Goal: Information Seeking & Learning: Learn about a topic

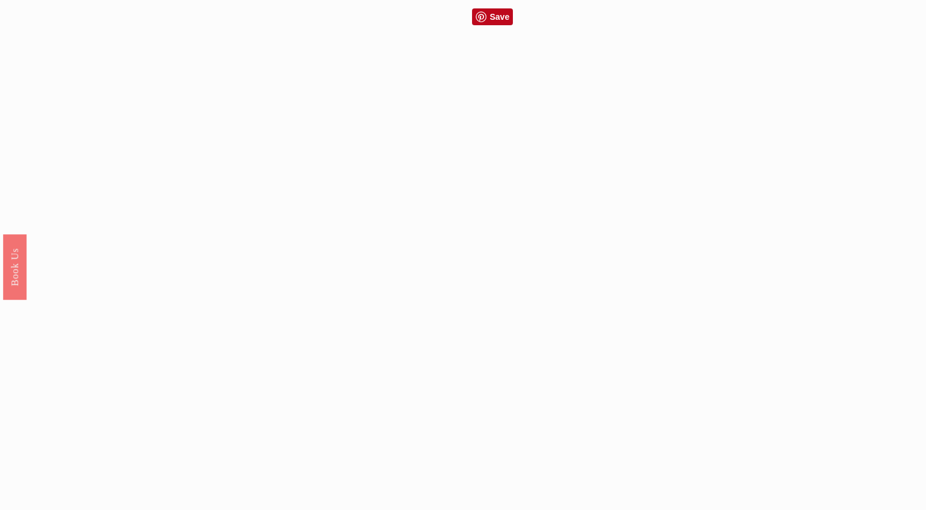
scroll to position [1022, 0]
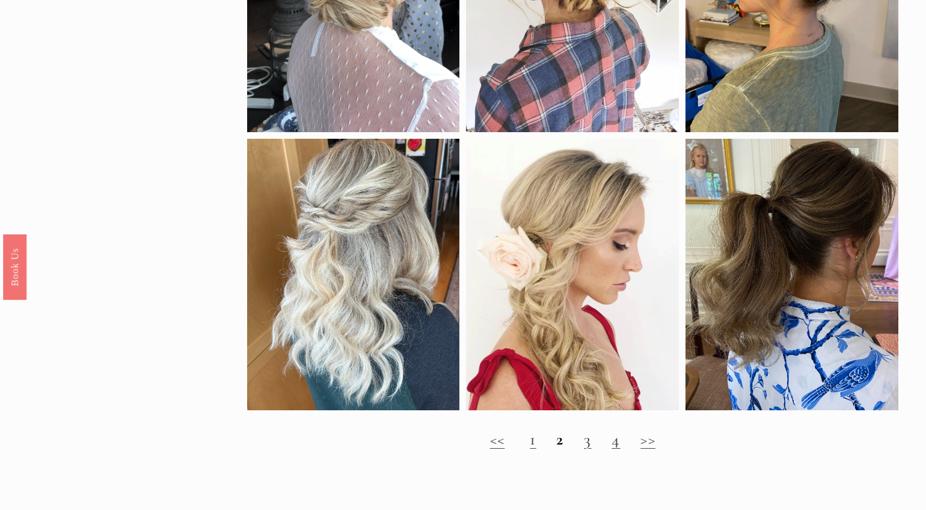
click at [584, 450] on link "3" at bounding box center [587, 439] width 7 height 20
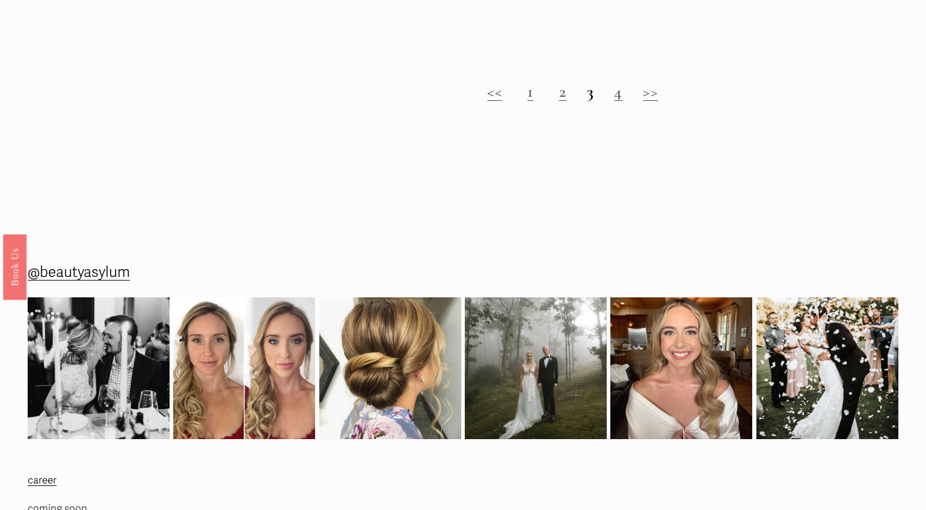
scroll to position [1193, 0]
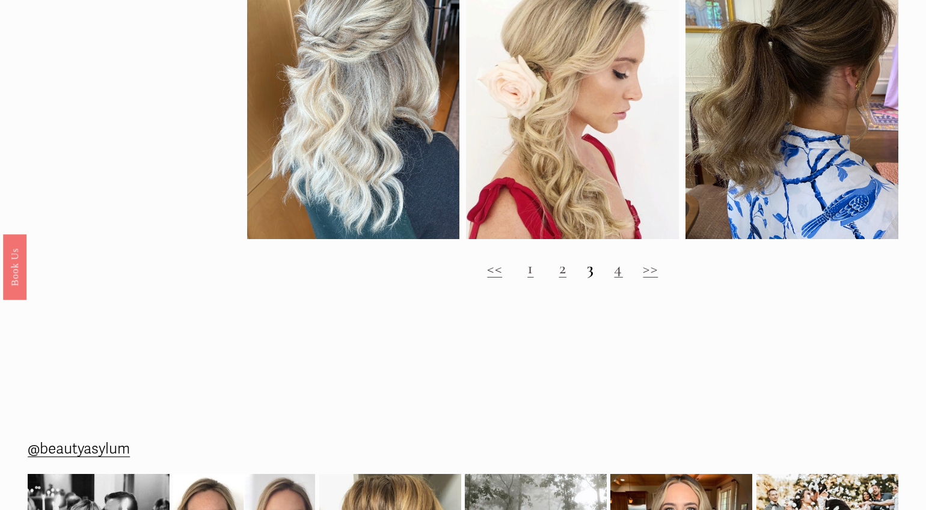
click at [533, 278] on link "1" at bounding box center [530, 268] width 6 height 20
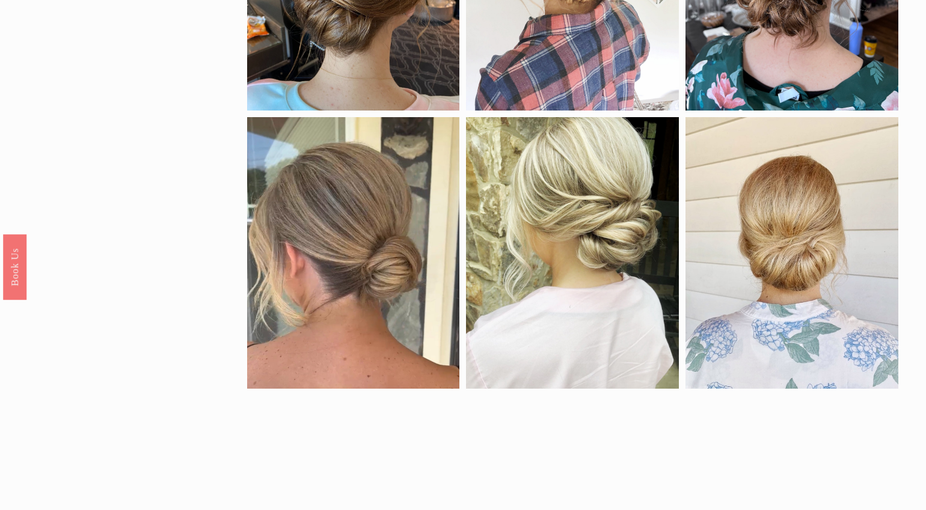
scroll to position [361, 0]
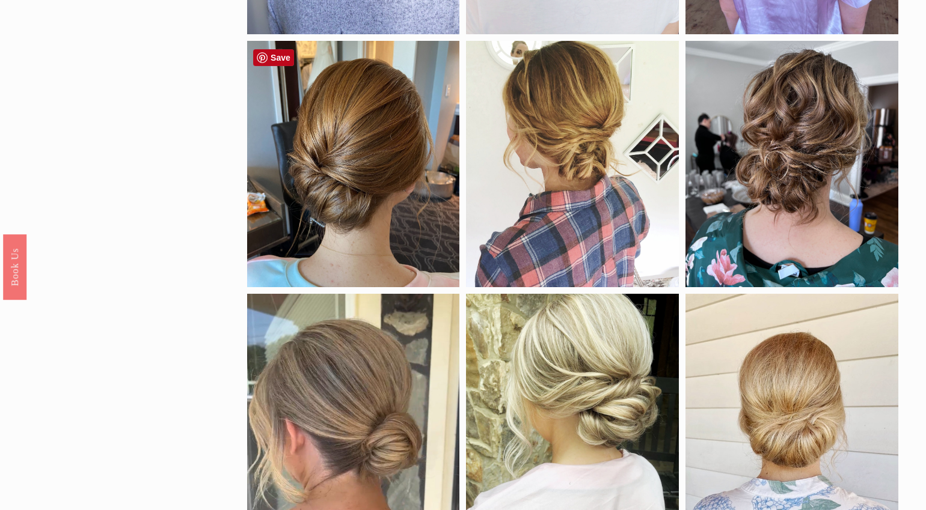
drag, startPoint x: 351, startPoint y: 243, endPoint x: 233, endPoint y: 248, distance: 118.5
click at [238, 247] on div "by density fine hair thick hair clip-in extensions color black blonde brunette …" at bounding box center [463, 481] width 926 height 1436
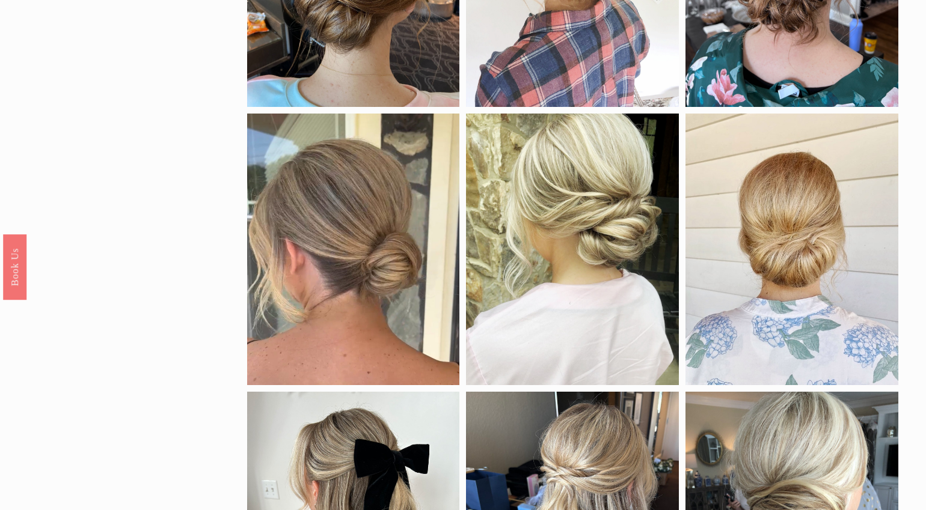
scroll to position [781, 0]
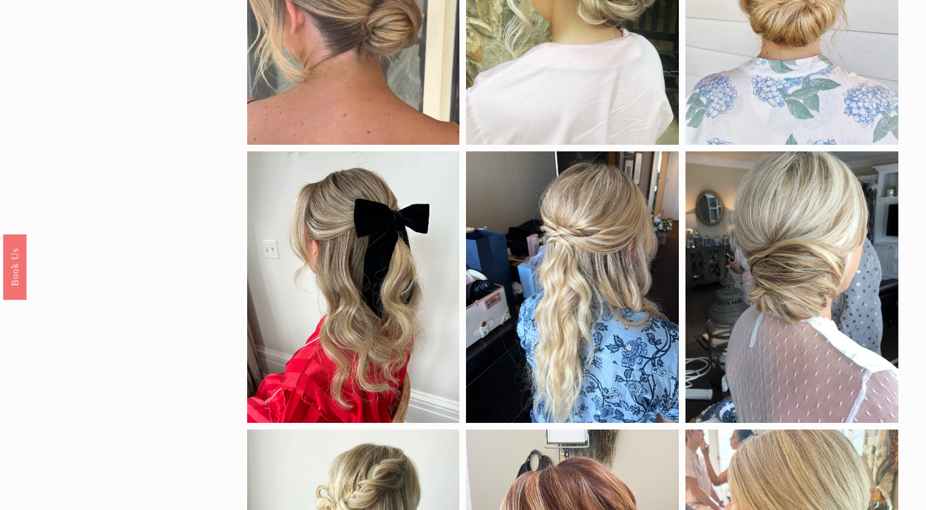
drag, startPoint x: 189, startPoint y: 238, endPoint x: 165, endPoint y: 239, distance: 24.7
click at [184, 237] on div "by density fine hair thick hair clip-in extensions color black blonde brunette …" at bounding box center [463, 60] width 926 height 1436
